Goal: Information Seeking & Learning: Understand process/instructions

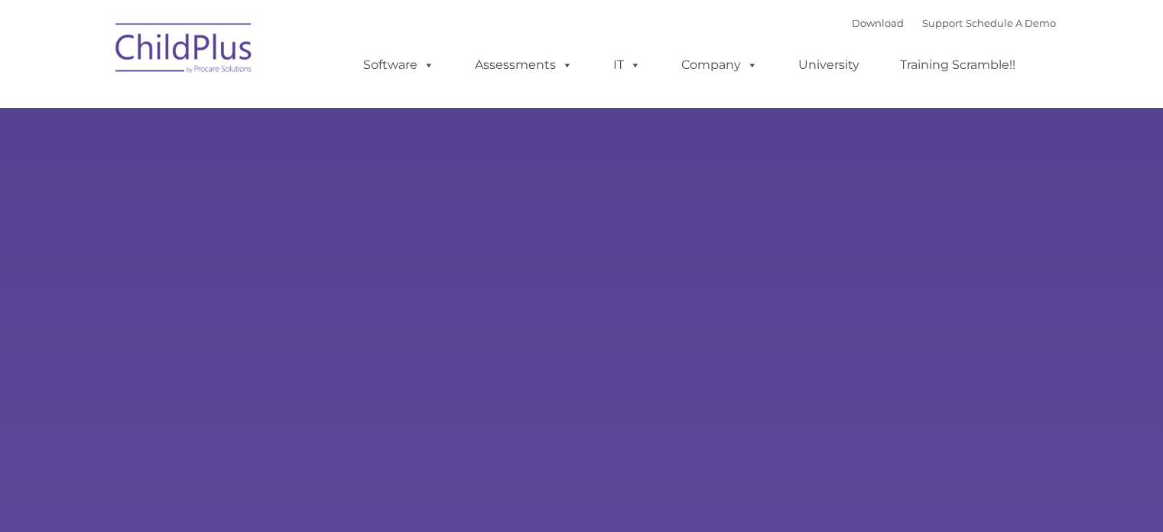
type input ""
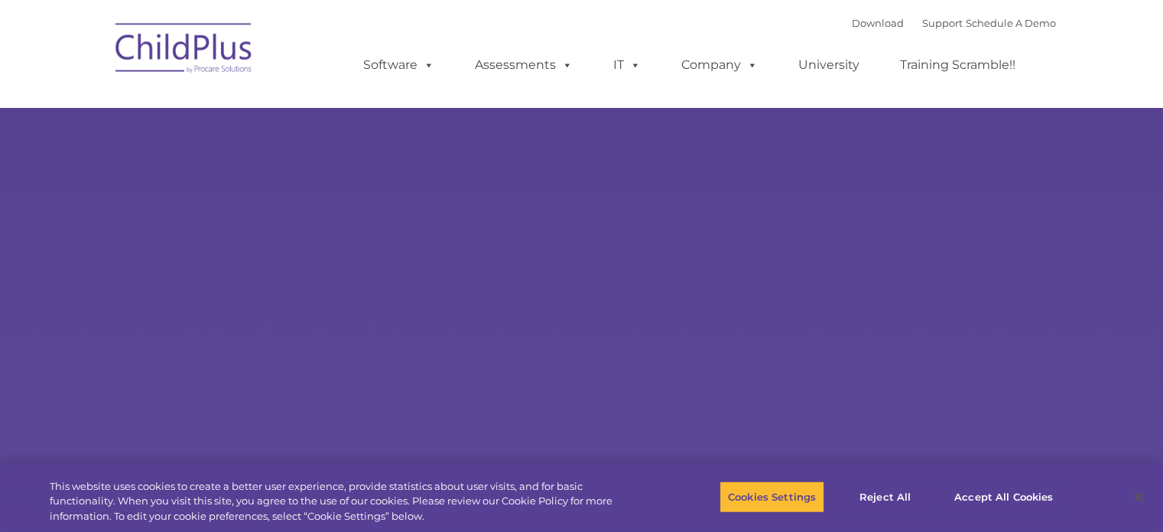
select select "MEDIUM"
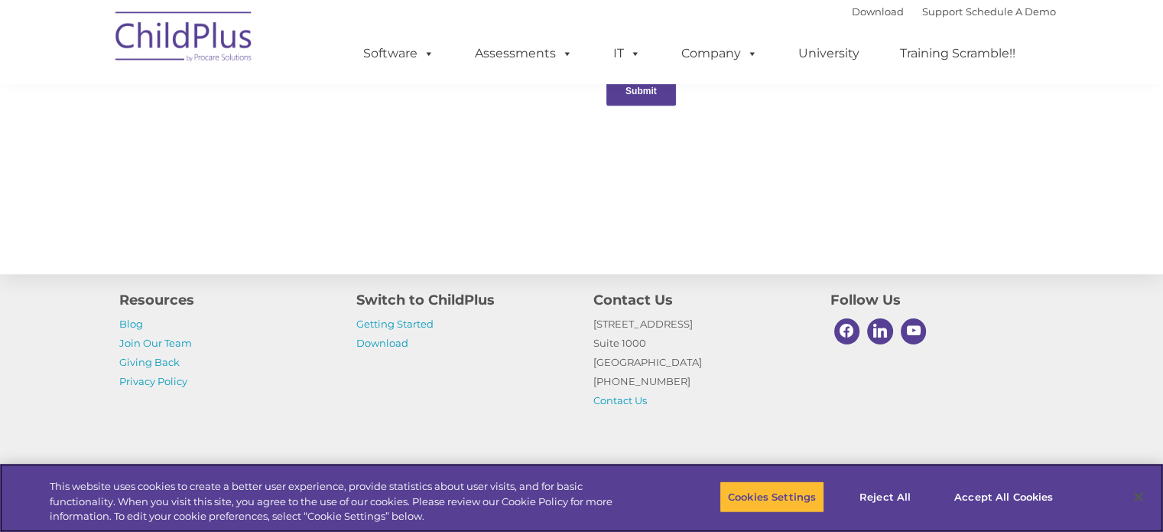
scroll to position [1720, 0]
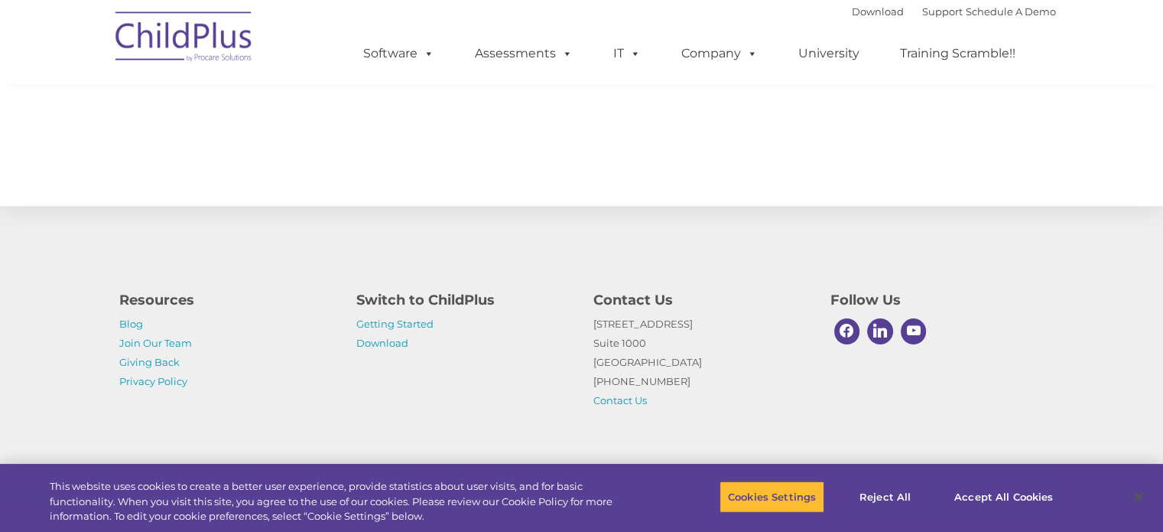
click at [395, 314] on p "Getting Started Download" at bounding box center [463, 333] width 214 height 38
click at [397, 326] on link "Getting Started" at bounding box center [394, 323] width 77 height 12
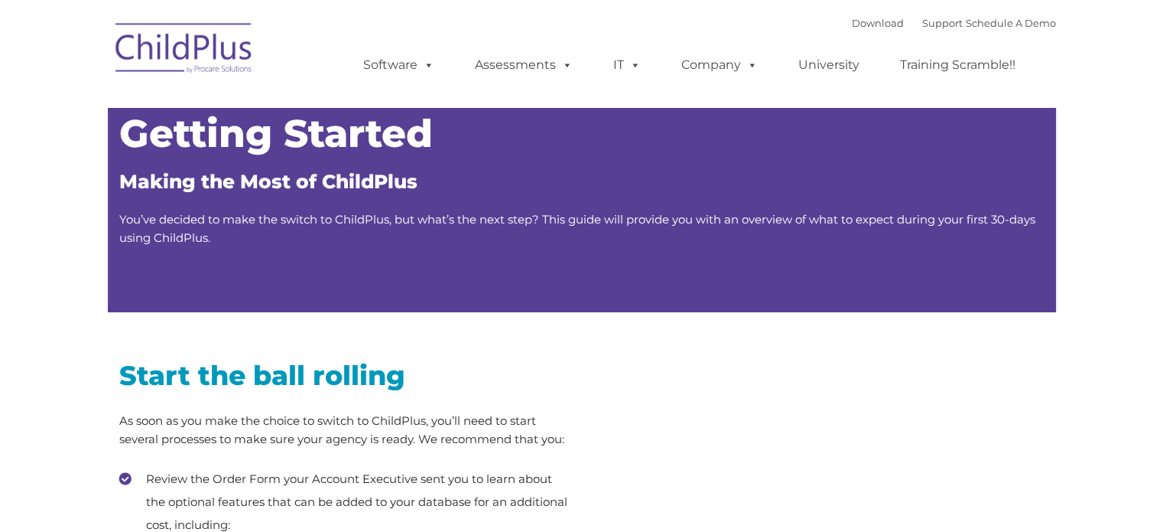
type input ""
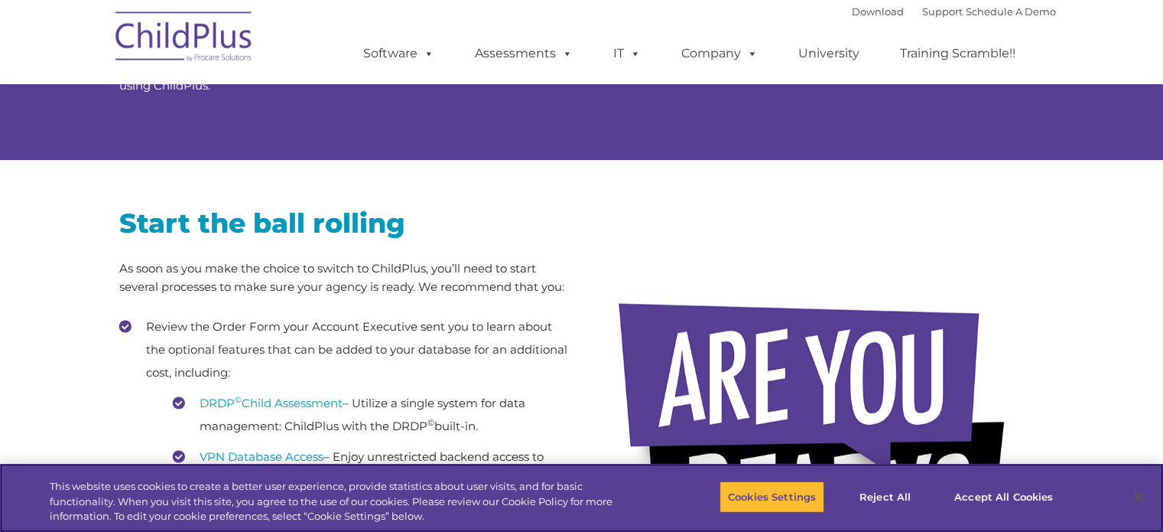
scroll to position [104, 0]
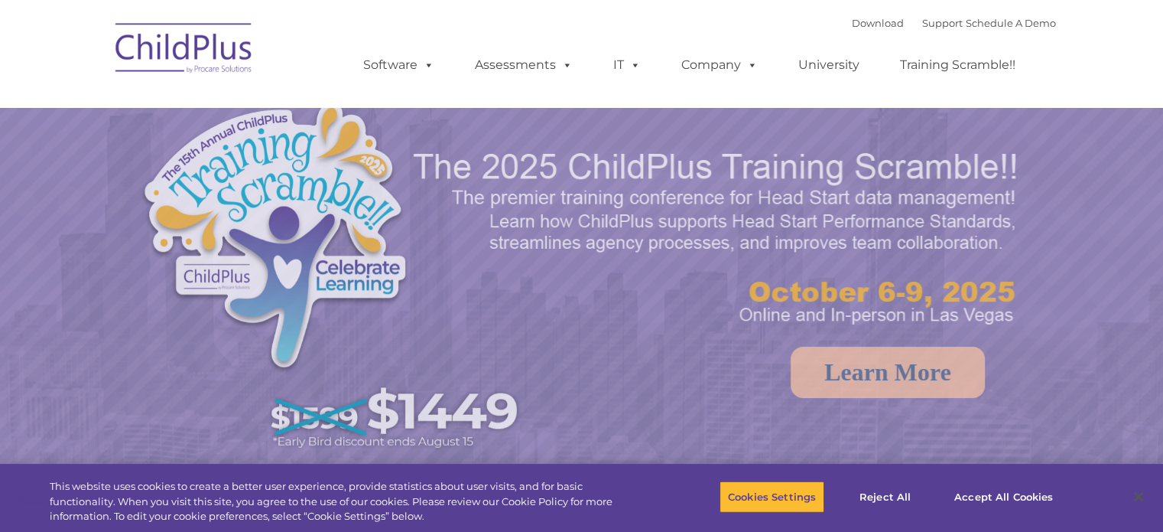
select select "MEDIUM"
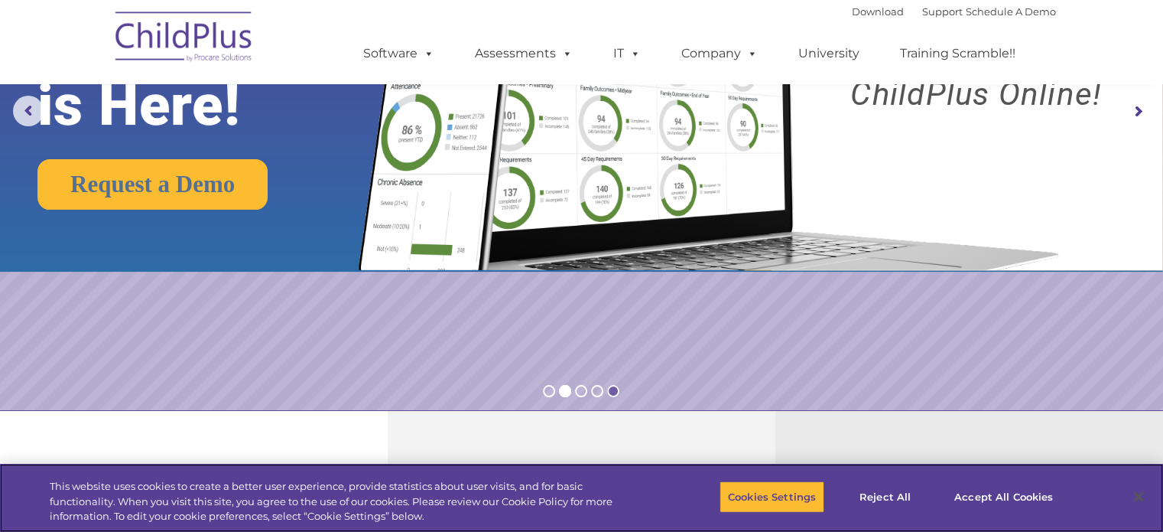
scroll to position [186, 0]
